Goal: Contribute content: Contribute content

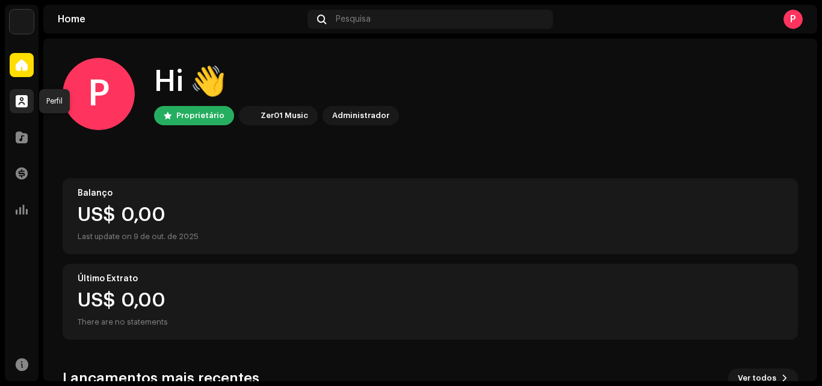
click at [18, 97] on span at bounding box center [22, 101] width 12 height 10
click at [19, 132] on span at bounding box center [22, 137] width 12 height 10
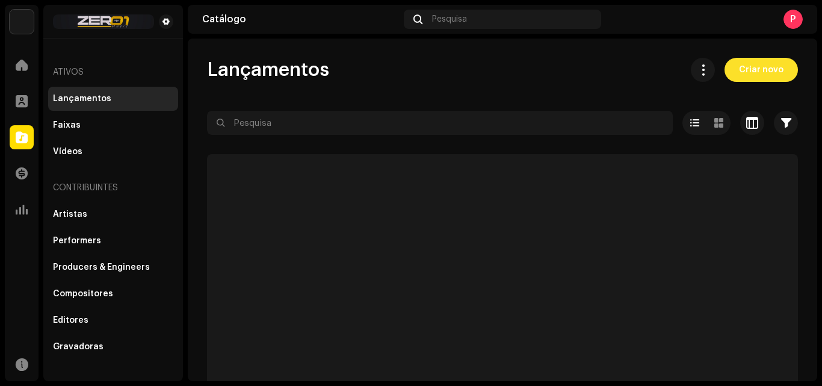
click at [739, 67] on span "Criar novo" at bounding box center [761, 70] width 45 height 24
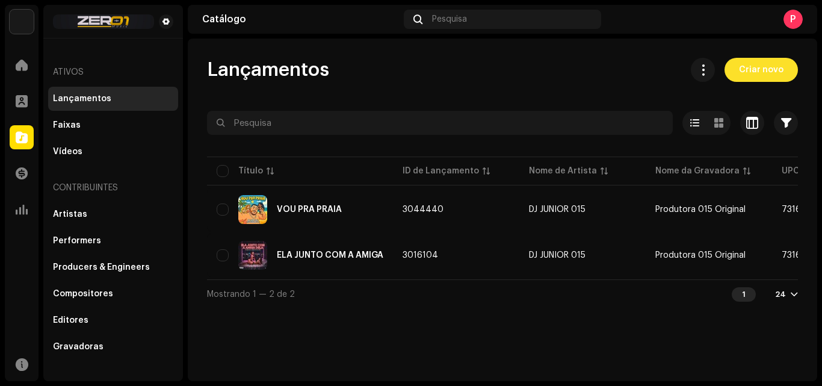
click at [759, 62] on span "Criar novo" at bounding box center [761, 70] width 45 height 24
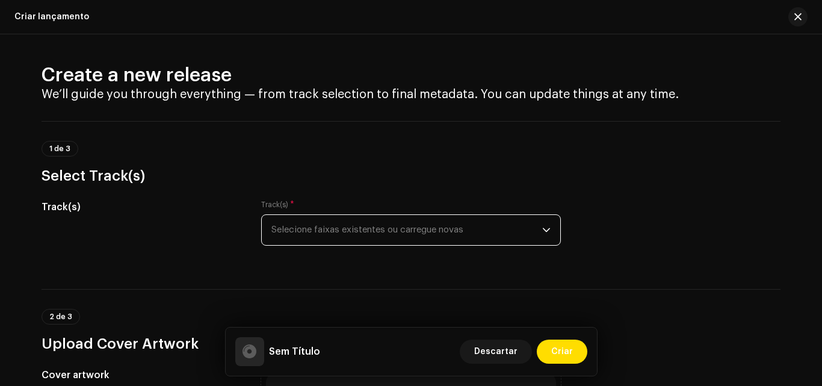
click at [365, 230] on span "Selecione faixas existentes ou carregue novas" at bounding box center [406, 230] width 271 height 30
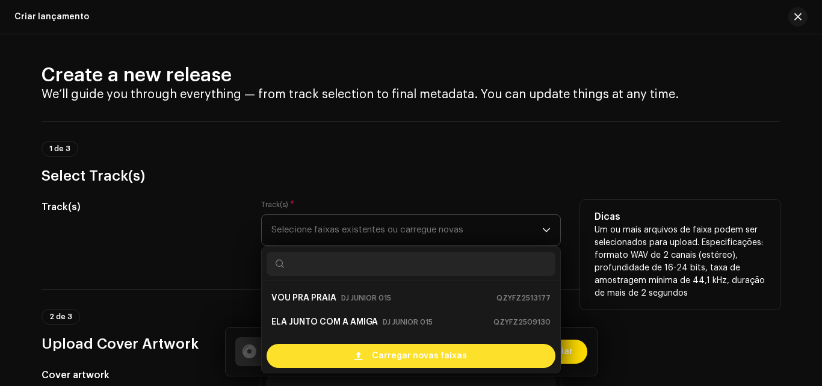
click at [409, 353] on span "Carregar novas faixas" at bounding box center [419, 356] width 95 height 24
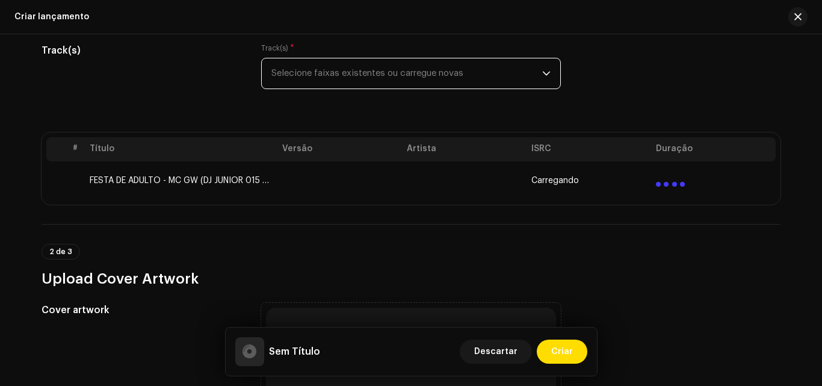
scroll to position [157, 0]
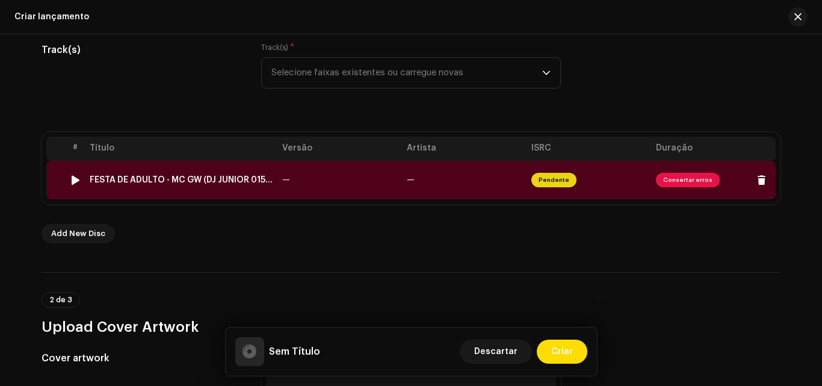
click at [675, 176] on span "Consertar erros" at bounding box center [688, 180] width 64 height 14
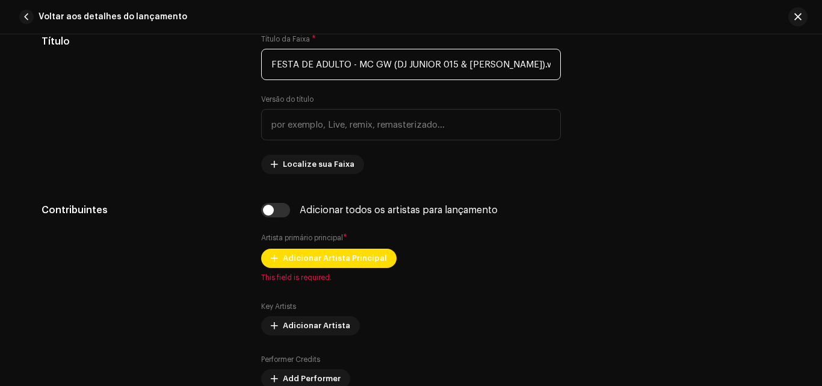
scroll to position [487, 0]
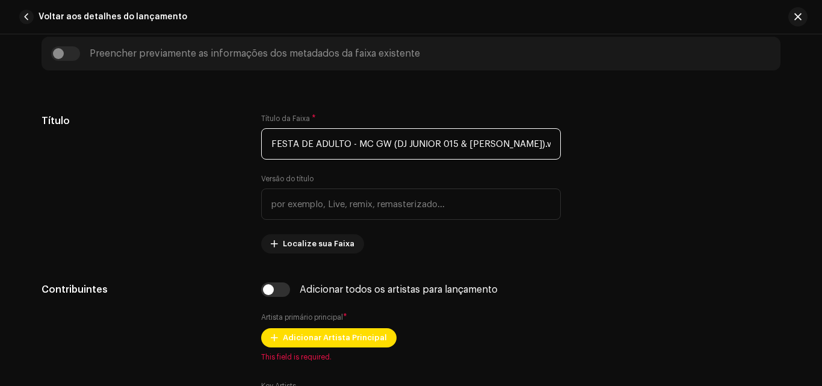
drag, startPoint x: 347, startPoint y: 66, endPoint x: 821, endPoint y: 146, distance: 481.5
click at [821, 146] on div "Detalhes da faixa Complete o seguinte para finalizar sua faixa. 1 de 3 Adiciona…" at bounding box center [411, 209] width 822 height 351
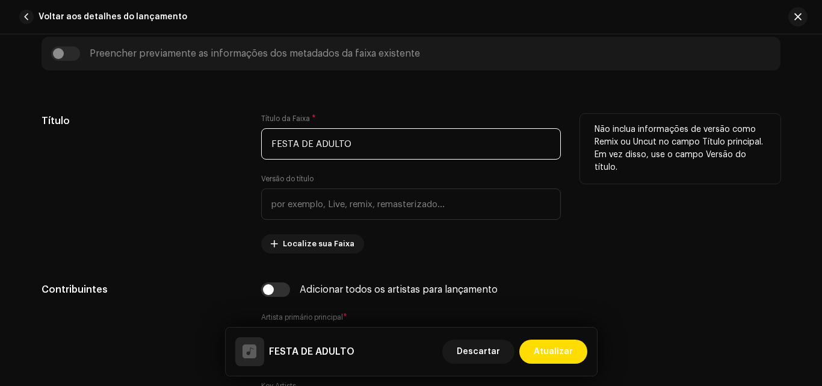
drag, startPoint x: 273, startPoint y: 143, endPoint x: 306, endPoint y: 143, distance: 33.1
click at [306, 143] on input "FESTA DE ADULTO" at bounding box center [411, 143] width 300 height 31
click at [289, 144] on input "FESTA DE ADULTO" at bounding box center [411, 143] width 300 height 31
drag, startPoint x: 273, startPoint y: 141, endPoint x: 292, endPoint y: 139, distance: 19.4
click at [292, 139] on input "FESTA DE ADULTO" at bounding box center [411, 143] width 300 height 31
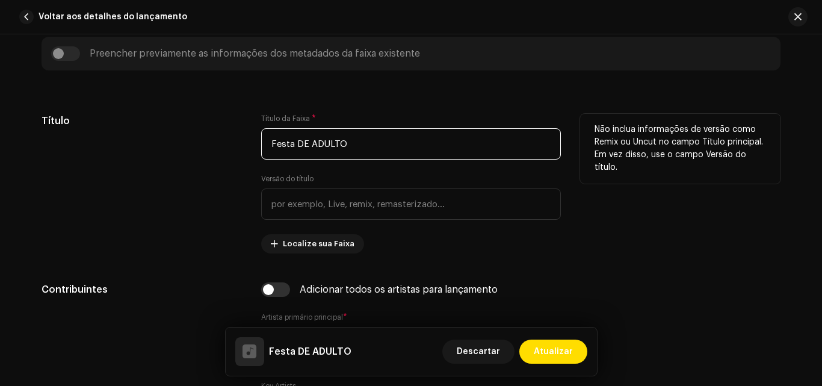
click at [300, 141] on input "Festa DE ADULTO" at bounding box center [411, 143] width 300 height 31
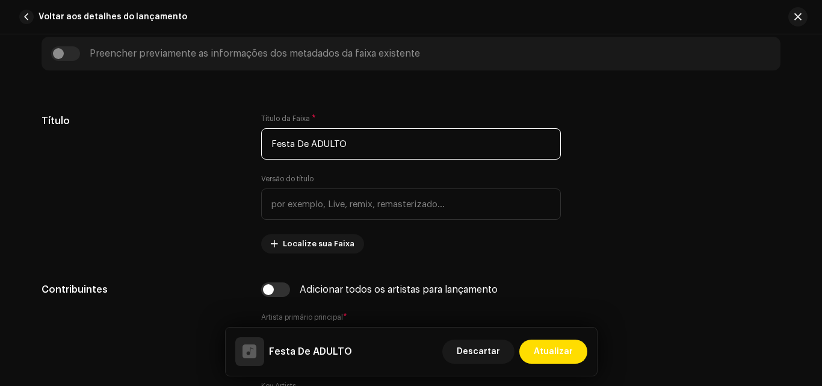
drag, startPoint x: 314, startPoint y: 144, endPoint x: 493, endPoint y: 105, distance: 182.8
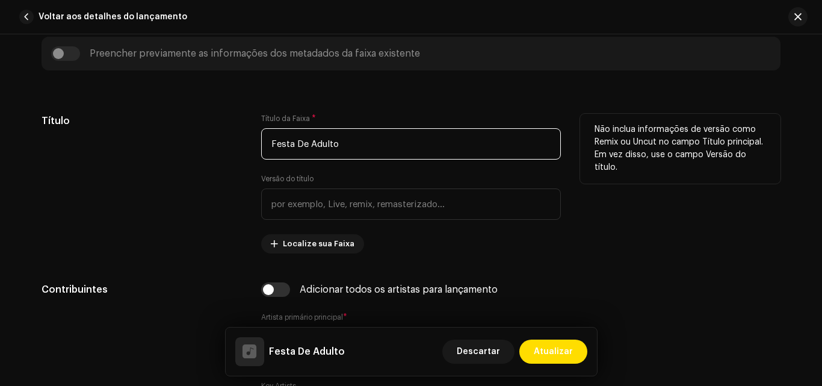
type input "Festa De Adulto"
click at [650, 211] on div "Não inclua informações de versão como Remix ou Uncut no campo Título principal.…" at bounding box center [680, 184] width 200 height 140
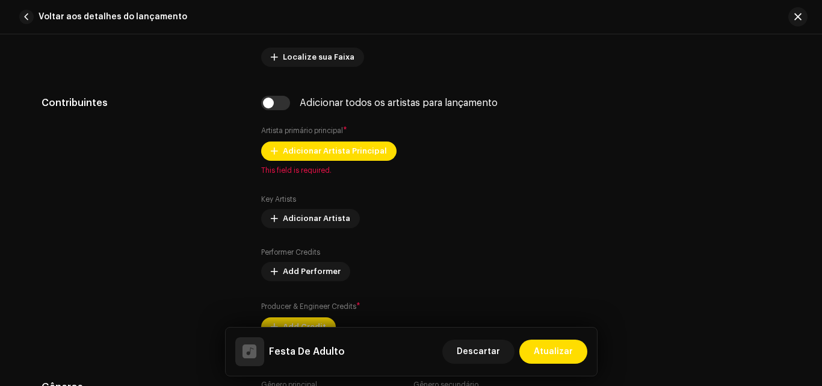
scroll to position [674, 0]
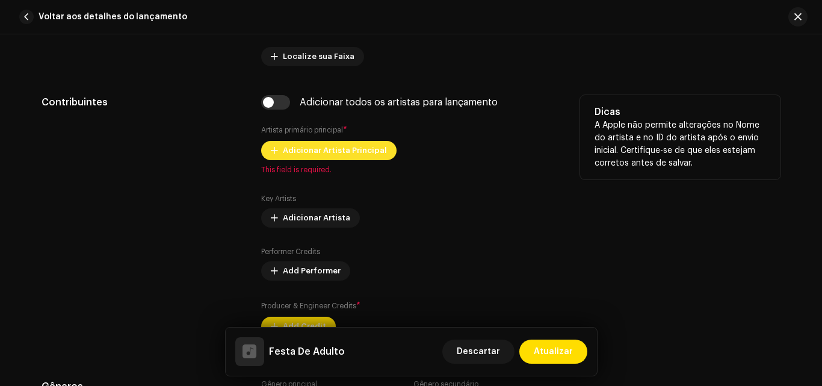
click at [371, 155] on span "Adicionar Artista Principal" at bounding box center [335, 150] width 104 height 24
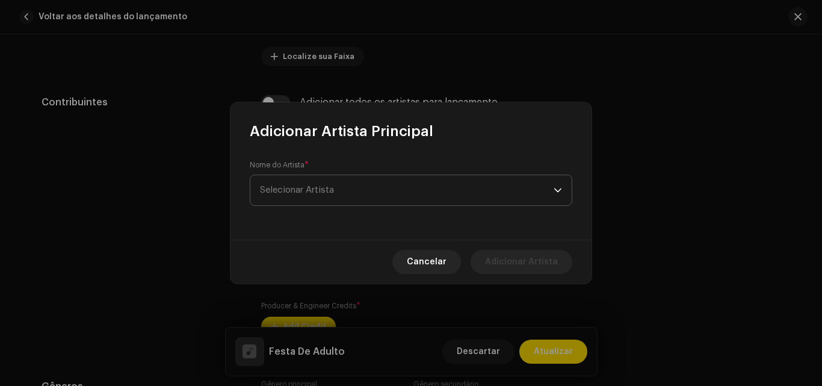
click at [386, 186] on span "Selecionar Artista" at bounding box center [407, 190] width 294 height 30
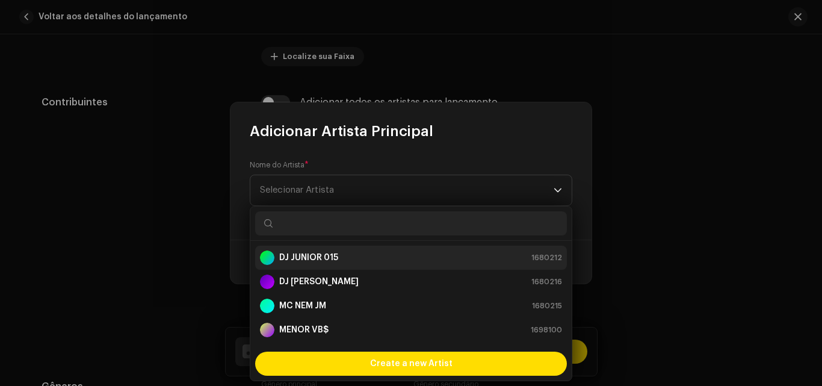
click at [336, 253] on strong "DJ JUNIOR 015" at bounding box center [308, 258] width 59 height 12
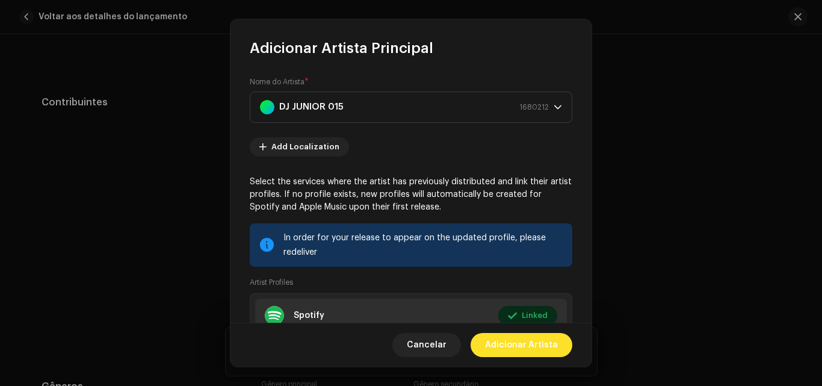
click at [516, 343] on span "Adicionar Artista" at bounding box center [521, 345] width 73 height 24
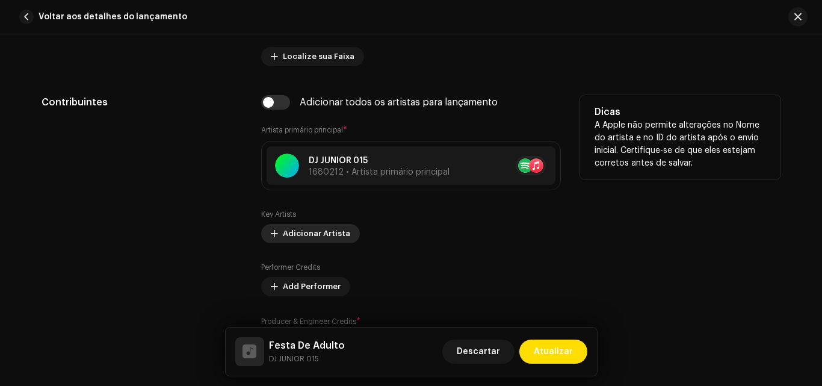
click at [334, 239] on span "Adicionar Artista" at bounding box center [316, 233] width 67 height 24
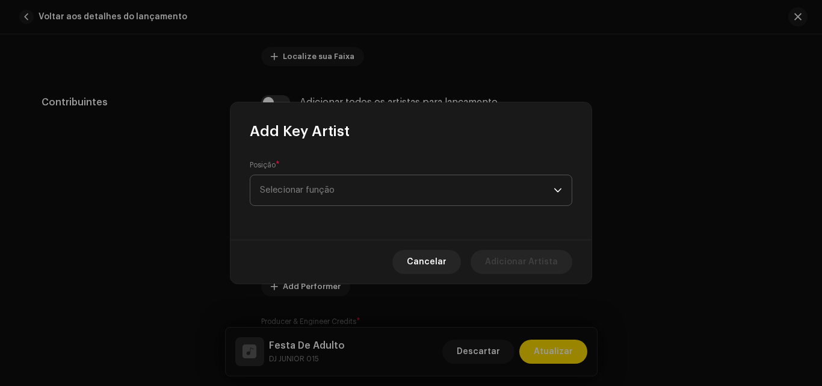
click at [389, 194] on span "Selecionar função" at bounding box center [407, 190] width 294 height 30
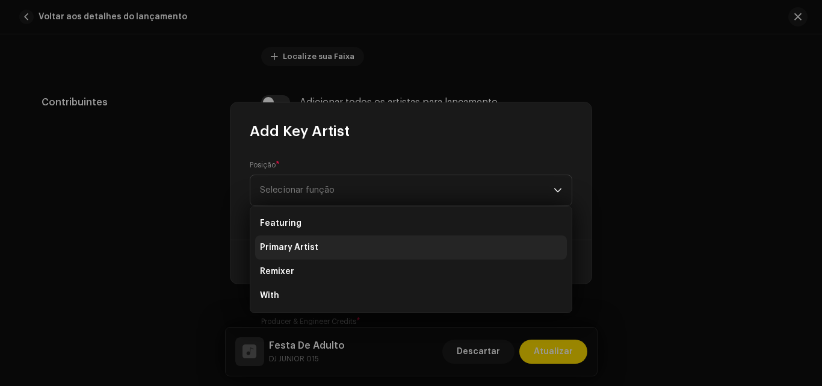
click at [331, 239] on li "Primary Artist" at bounding box center [411, 247] width 312 height 24
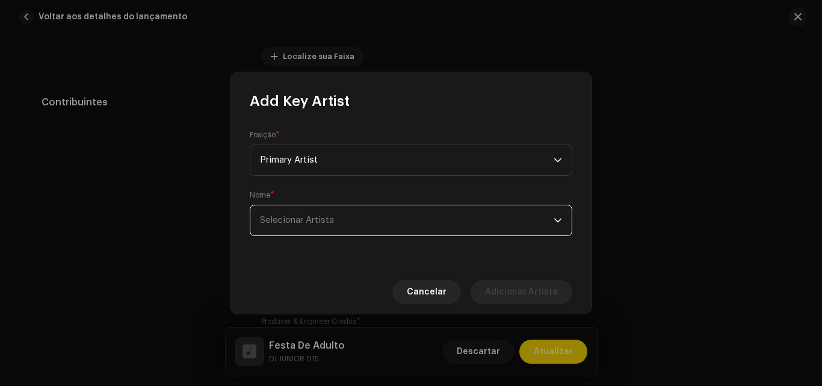
click at [322, 233] on span "Selecionar Artista" at bounding box center [407, 220] width 294 height 30
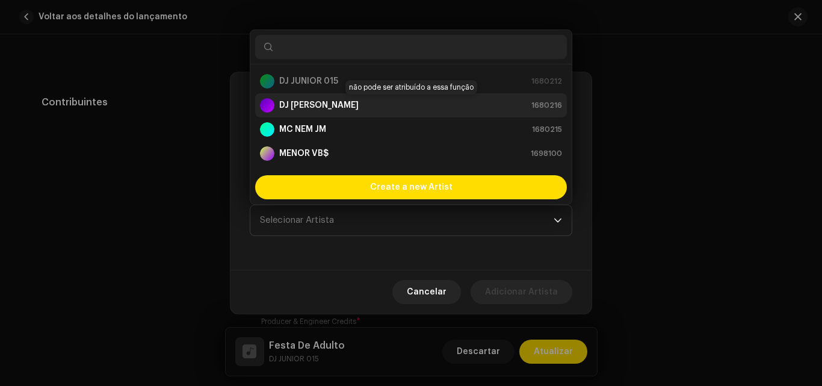
click at [303, 112] on div "DJ [PERSON_NAME]" at bounding box center [309, 105] width 99 height 14
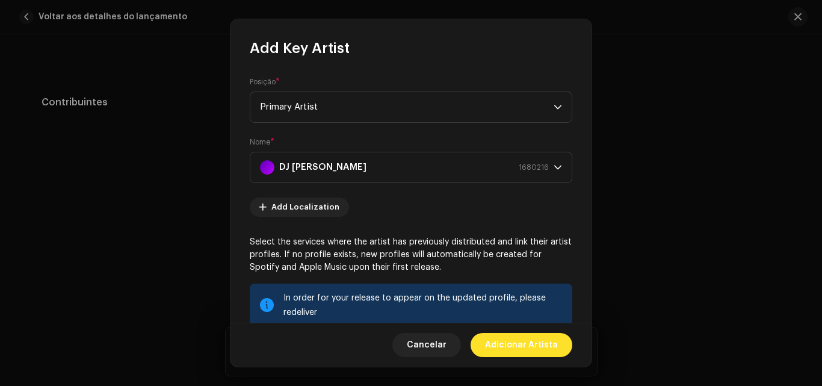
click at [512, 341] on span "Adicionar Artista" at bounding box center [521, 345] width 73 height 24
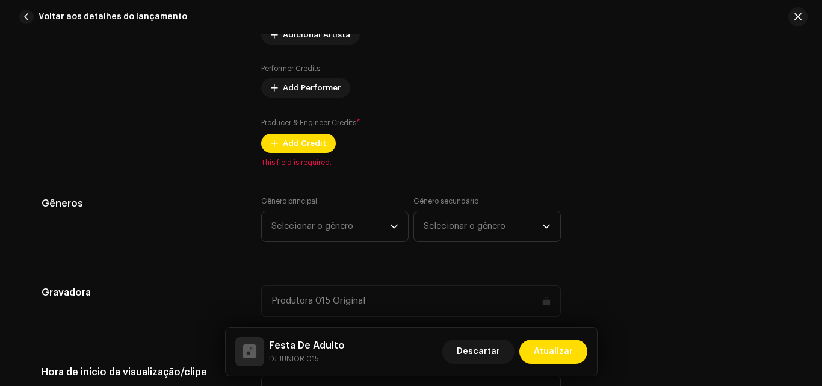
scroll to position [928, 0]
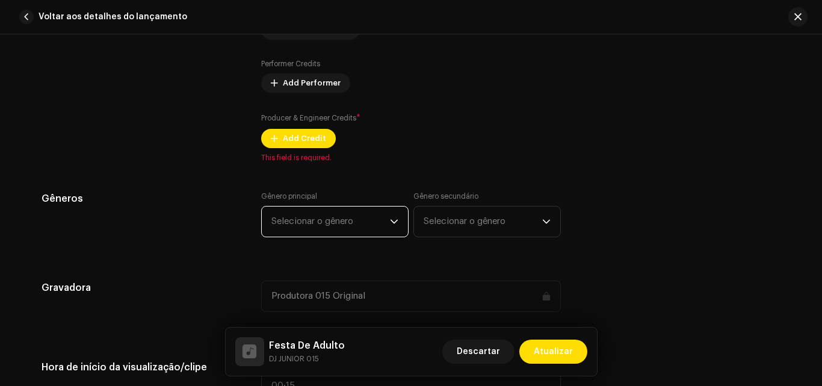
click at [313, 214] on span "Selecionar o gênero" at bounding box center [330, 221] width 119 height 30
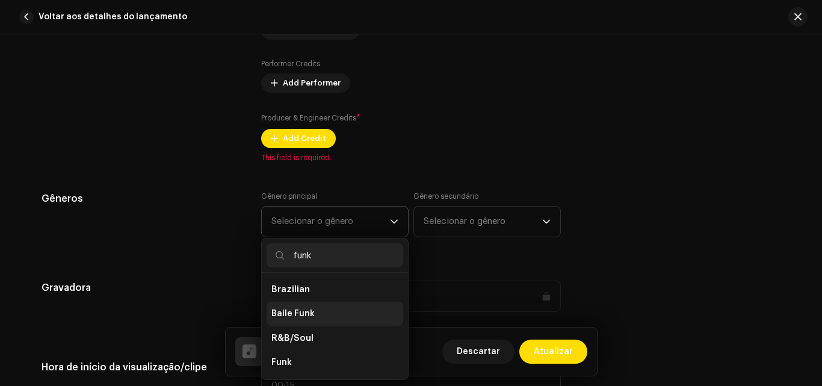
type input "funk"
click at [318, 312] on li "Baile Funk" at bounding box center [335, 313] width 137 height 24
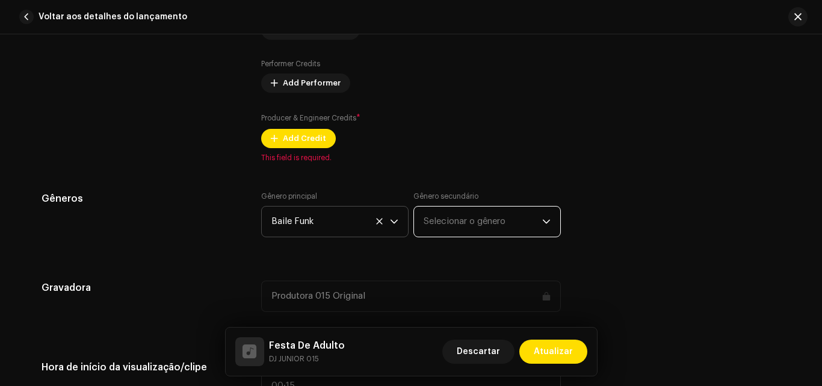
click at [439, 221] on span "Selecionar o gênero" at bounding box center [483, 221] width 119 height 30
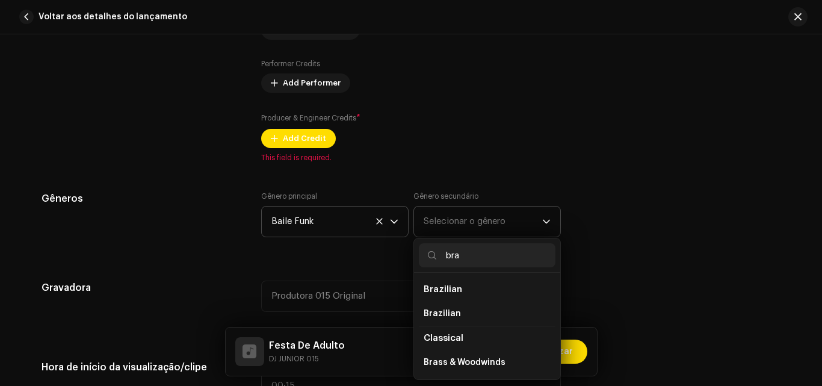
type input "bra"
click at [452, 286] on span "Brazilian" at bounding box center [443, 289] width 39 height 9
click at [442, 304] on li "Brazilian" at bounding box center [487, 313] width 137 height 24
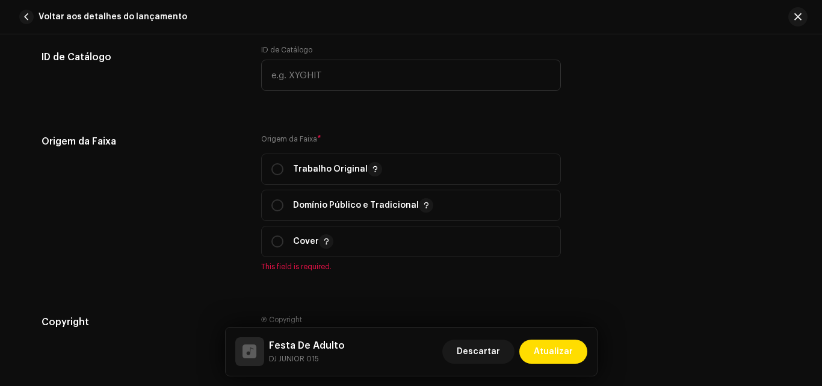
scroll to position [1328, 0]
click at [273, 166] on input "radio" at bounding box center [277, 168] width 12 height 12
radio input "true"
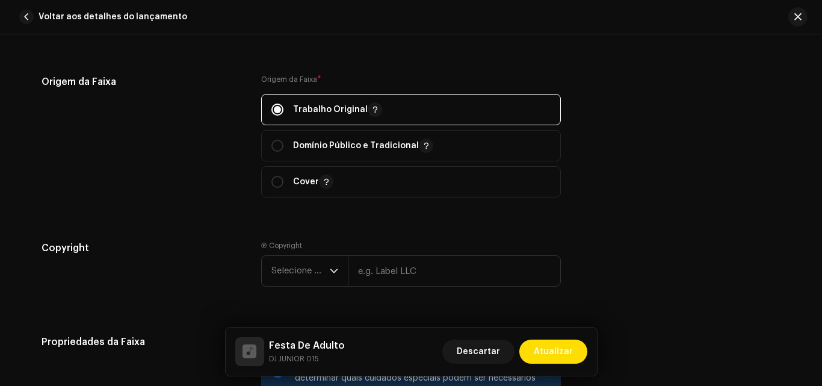
scroll to position [1412, 0]
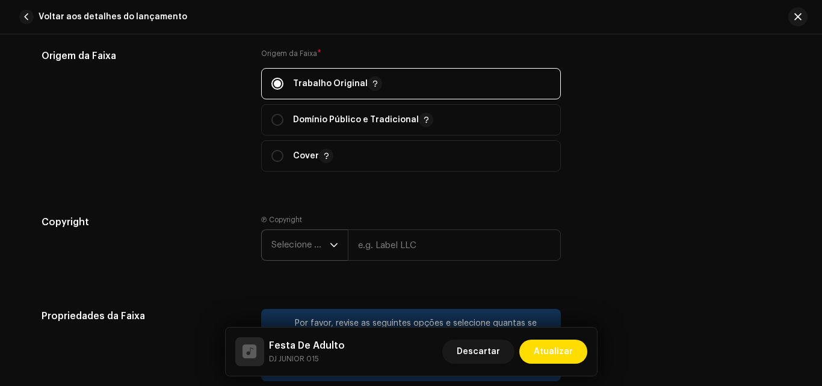
click at [321, 258] on span "Selecione o ano" at bounding box center [300, 245] width 58 height 30
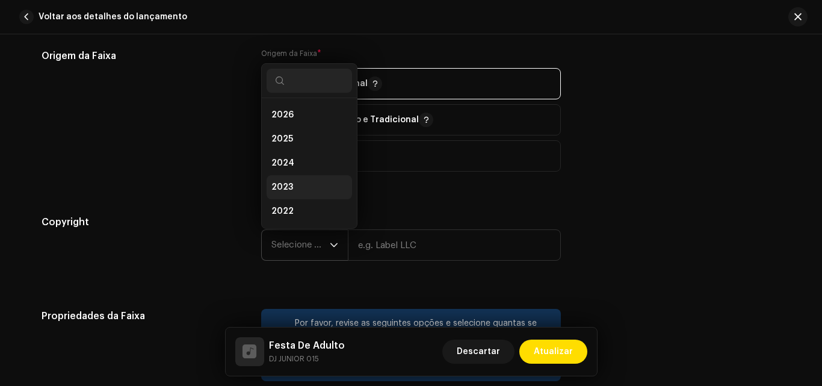
scroll to position [19, 0]
click at [286, 119] on span "2025" at bounding box center [282, 120] width 22 height 12
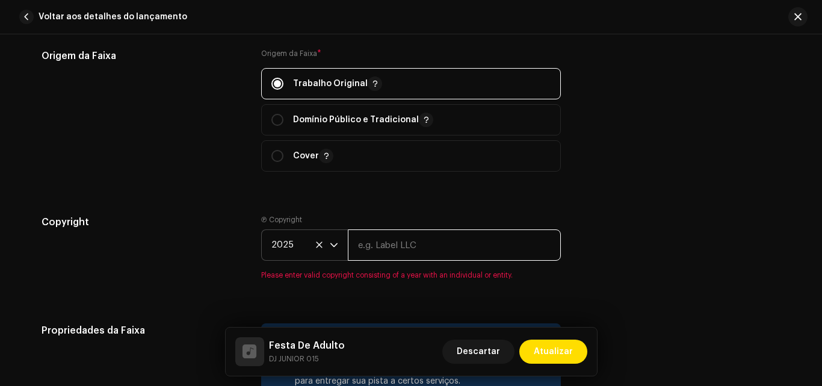
click at [408, 251] on input "text" at bounding box center [454, 244] width 213 height 31
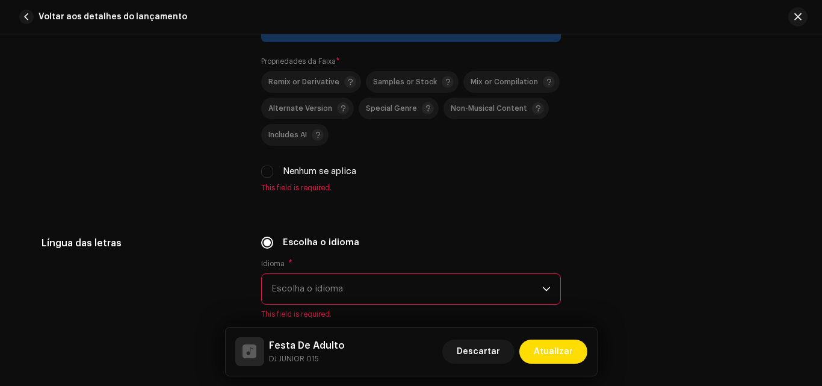
type input "PRODUTORA 015 ORIGINAL"
click at [347, 175] on label "Nenhum se aplica" at bounding box center [319, 171] width 73 height 13
click at [273, 175] on input "Nenhum se aplica" at bounding box center [267, 171] width 12 height 12
checkbox input "true"
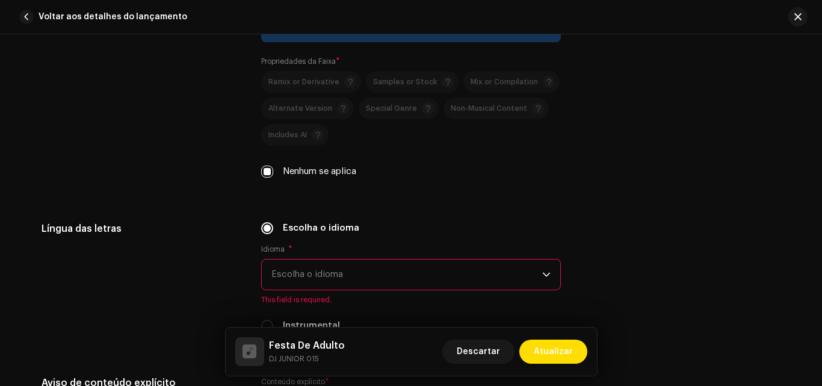
scroll to position [1822, 0]
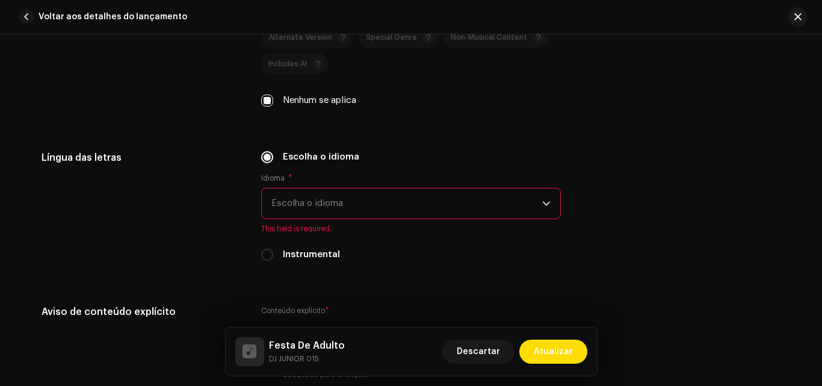
click at [361, 199] on span "Escolha o idioma" at bounding box center [406, 203] width 271 height 30
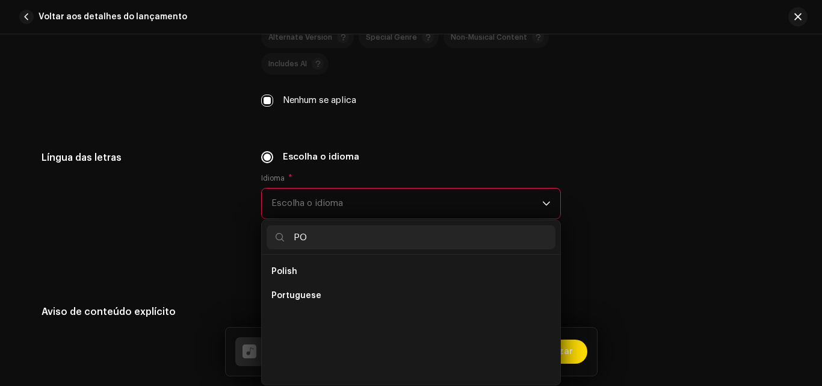
scroll to position [0, 0]
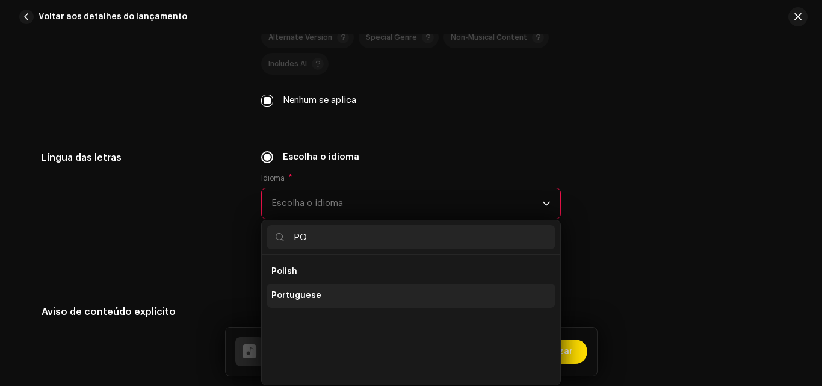
type input "PO"
click at [297, 288] on li "Portuguese" at bounding box center [411, 295] width 289 height 24
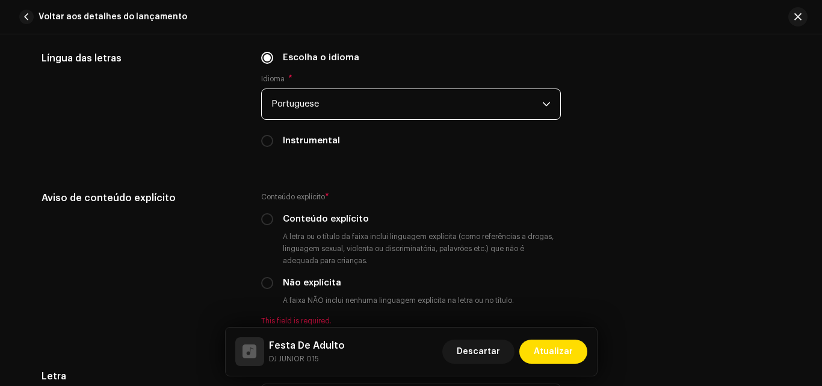
scroll to position [1924, 0]
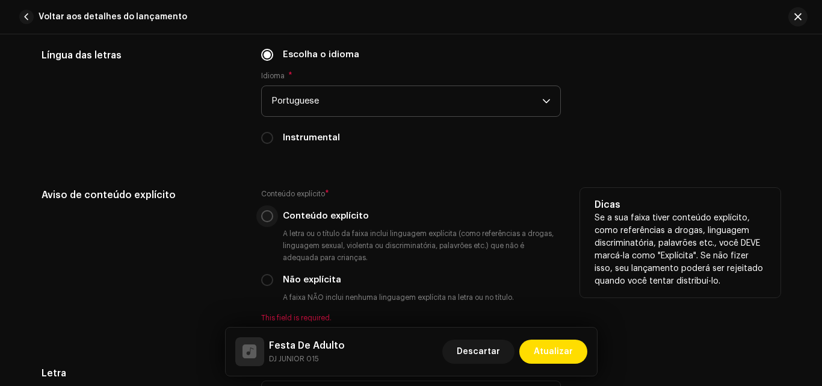
click at [265, 216] on input "Conteúdo explícito" at bounding box center [267, 216] width 12 height 12
radio input "true"
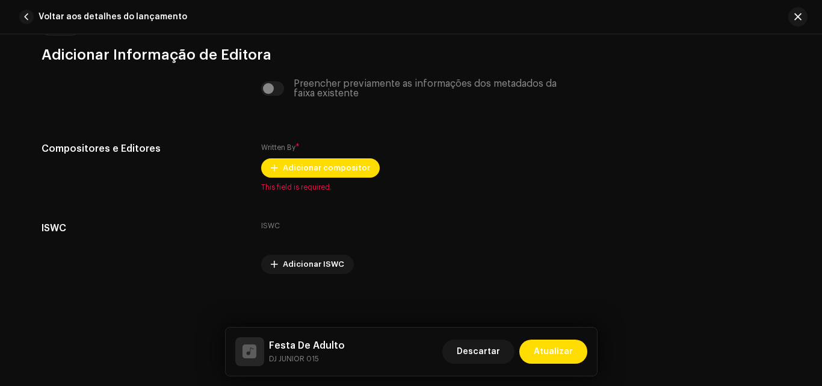
scroll to position [2383, 0]
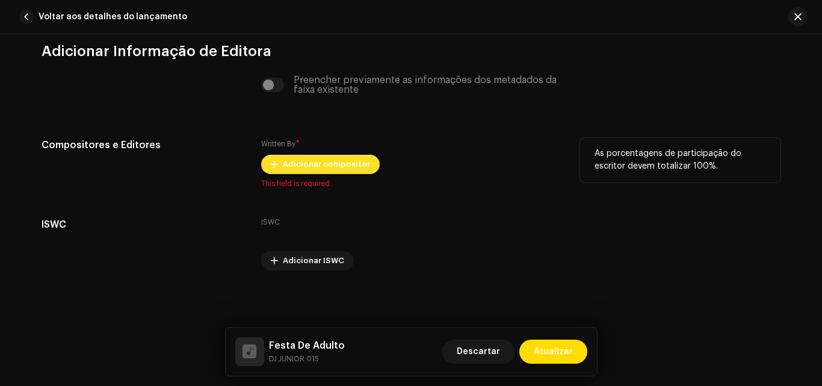
click at [324, 162] on span "Adicionar compositor" at bounding box center [326, 164] width 87 height 24
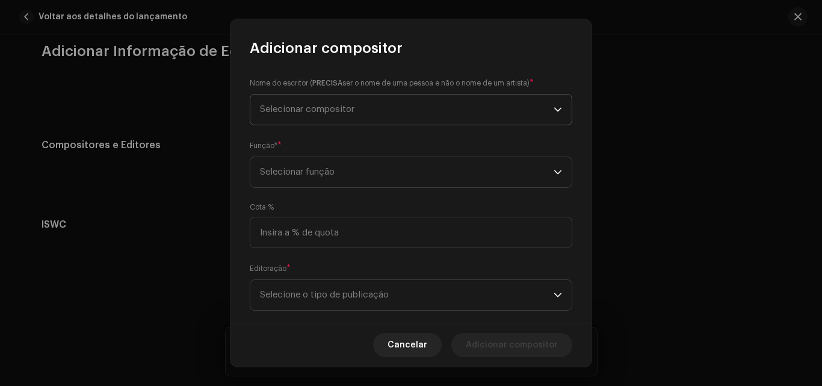
click at [339, 108] on span "Selecionar compositor" at bounding box center [307, 109] width 94 height 9
